Goal: Transaction & Acquisition: Purchase product/service

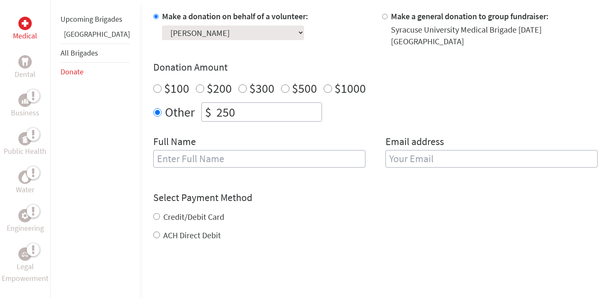
scroll to position [260, 0]
click at [206, 155] on input "text" at bounding box center [259, 158] width 212 height 18
type input "[PERSON_NAME]"
type input "[EMAIL_ADDRESS][DOMAIN_NAME]"
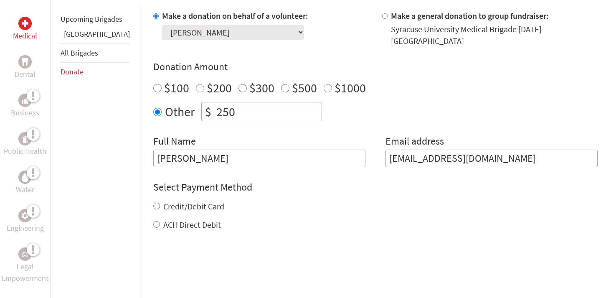
click at [163, 201] on label "Credit/Debit Card" at bounding box center [193, 206] width 61 height 10
click at [153, 202] on input "Credit/Debit Card" at bounding box center [156, 205] width 7 height 7
radio input "true"
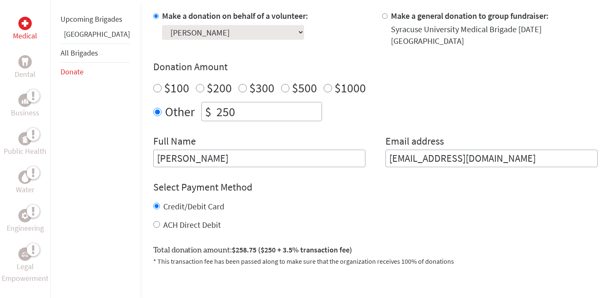
scroll to position [308, 0]
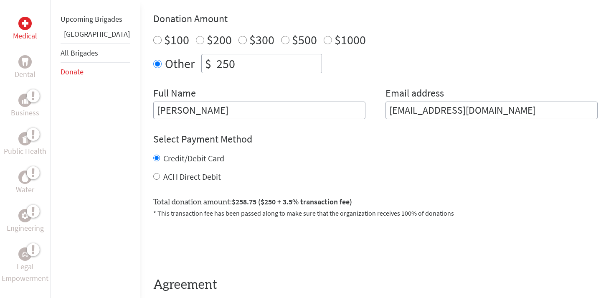
click at [153, 173] on input "ACH Direct Debit" at bounding box center [156, 176] width 7 height 7
radio input "true"
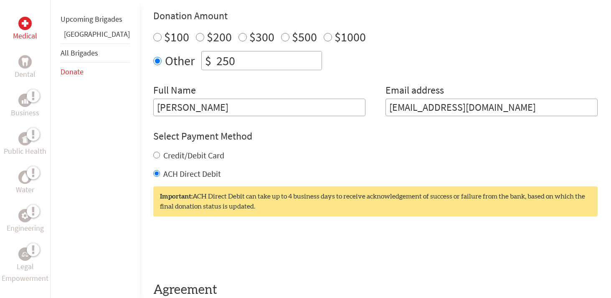
scroll to position [309, 0]
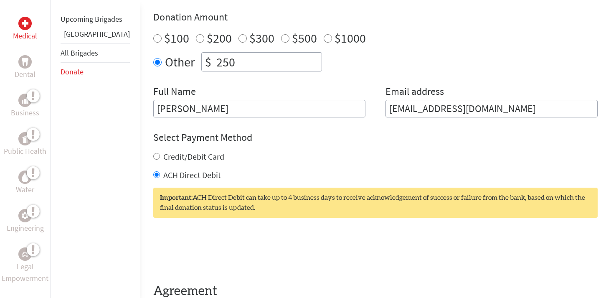
click at [153, 153] on input "Credit/Debit Card" at bounding box center [156, 156] width 7 height 7
radio input "true"
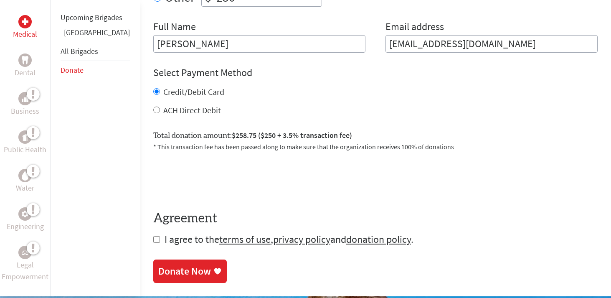
scroll to position [375, 0]
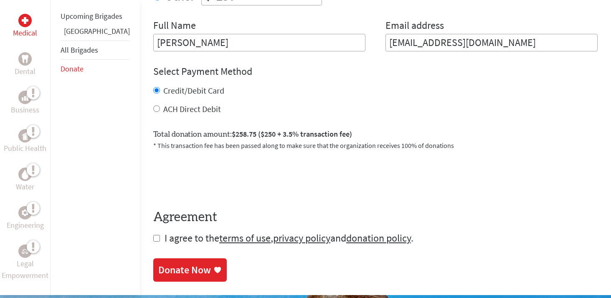
click at [153, 235] on input "checkbox" at bounding box center [156, 238] width 7 height 7
checkbox input "true"
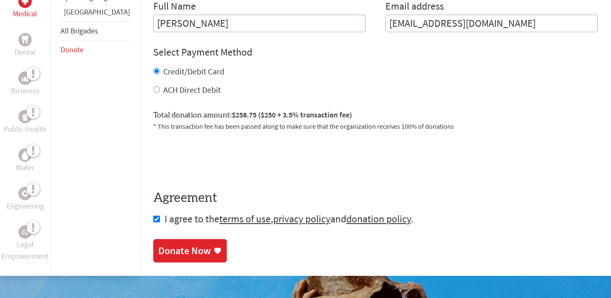
scroll to position [401, 0]
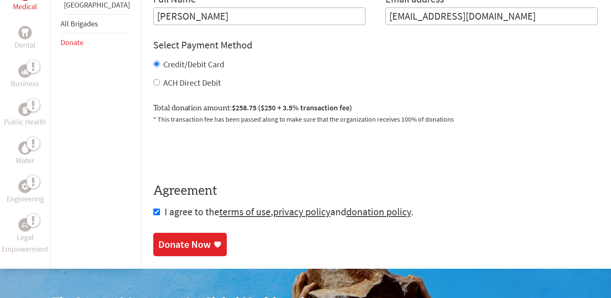
click at [158, 240] on div "Donate Now" at bounding box center [184, 243] width 53 height 13
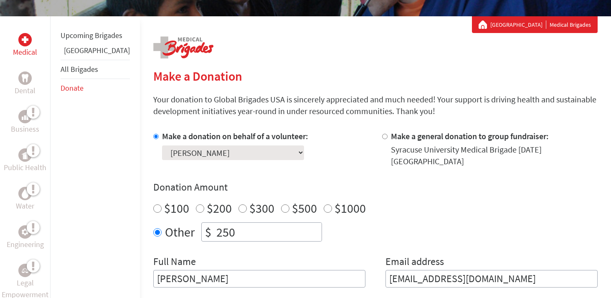
scroll to position [140, 0]
